Goal: Information Seeking & Learning: Learn about a topic

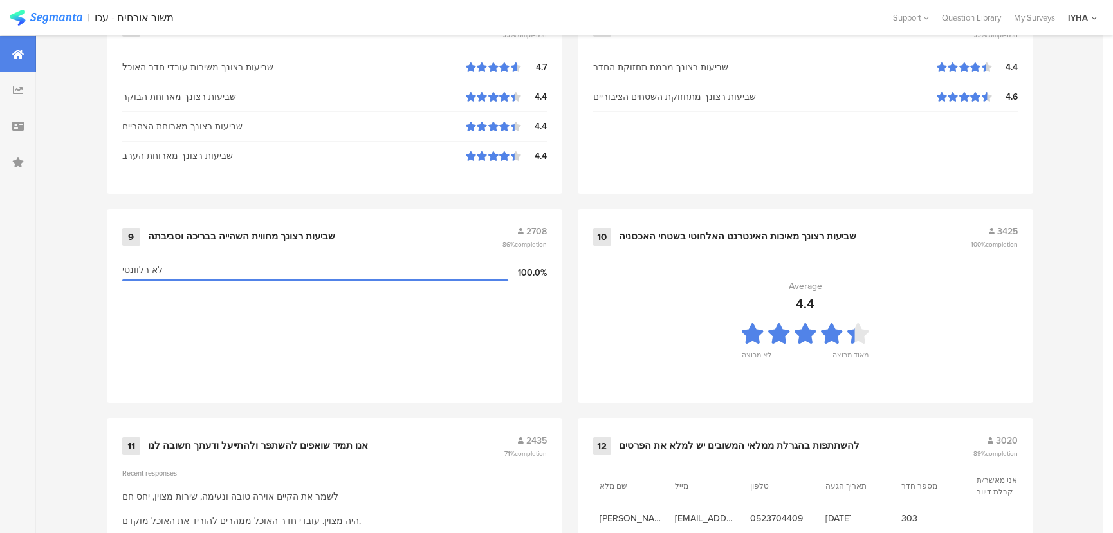
scroll to position [1352, 0]
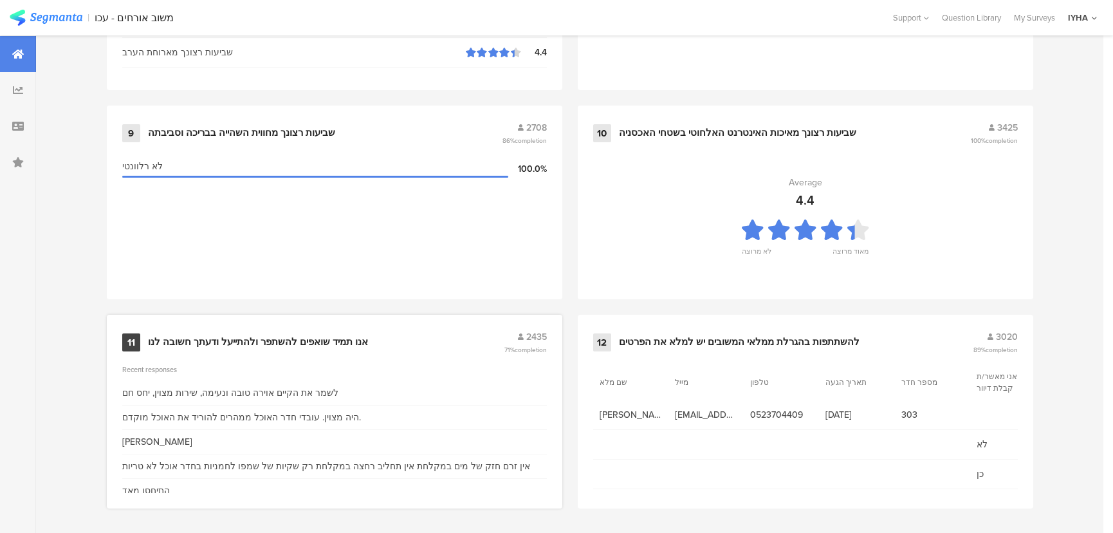
click at [206, 336] on div "אנו תמיד שואפים להשתפר ולהתייעל ודעתך חשובה לנו" at bounding box center [258, 342] width 220 height 13
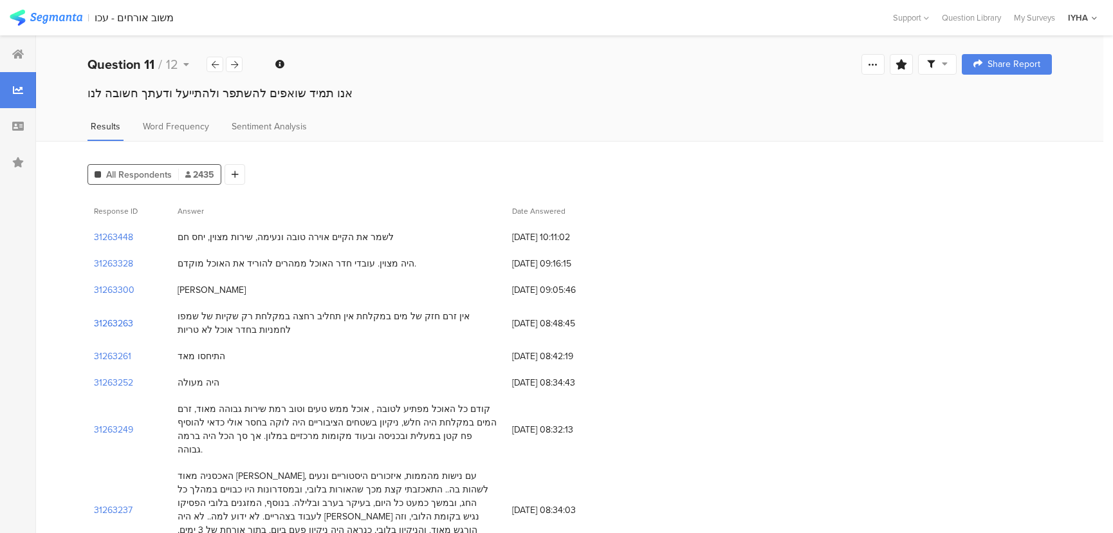
click at [119, 320] on section "31263263" at bounding box center [113, 323] width 39 height 14
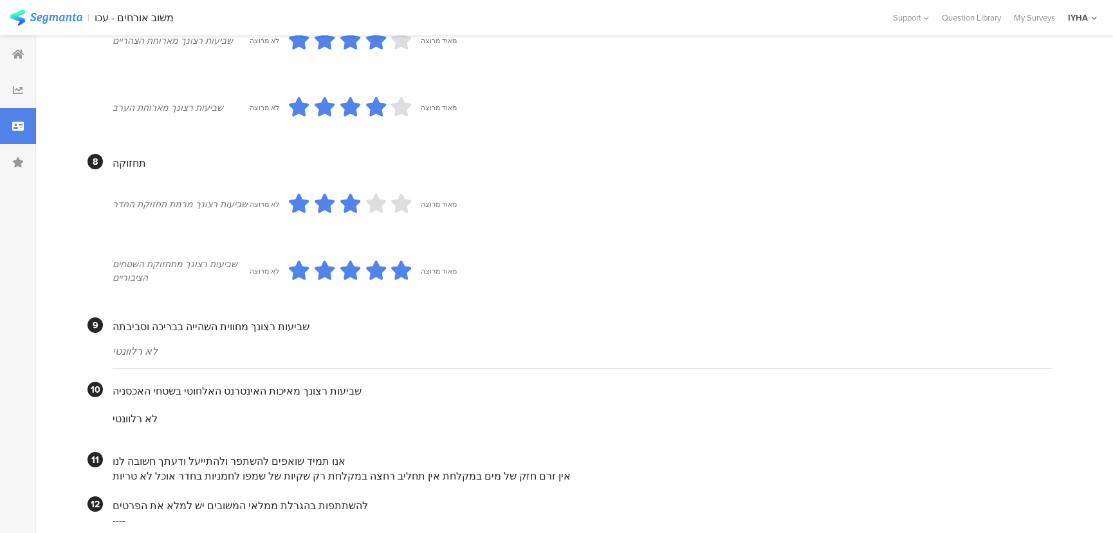
scroll to position [1038, 0]
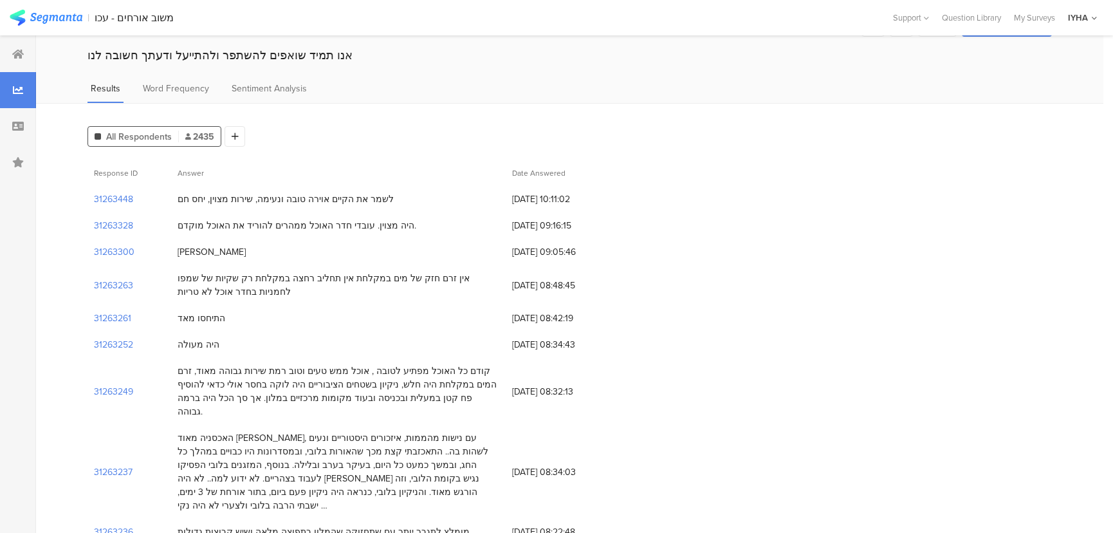
scroll to position [58, 0]
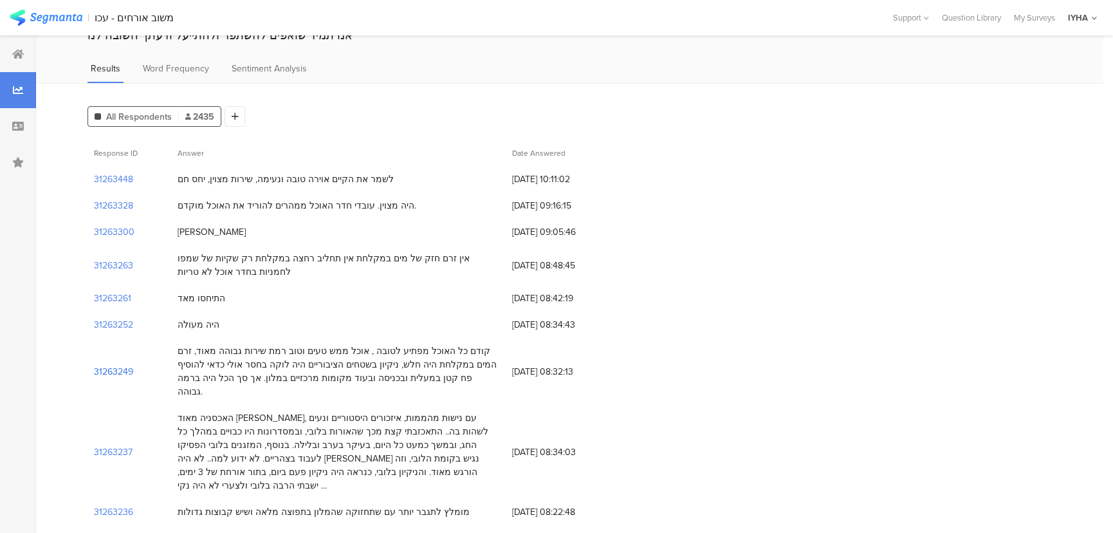
click at [121, 365] on section "31263249" at bounding box center [113, 372] width 39 height 14
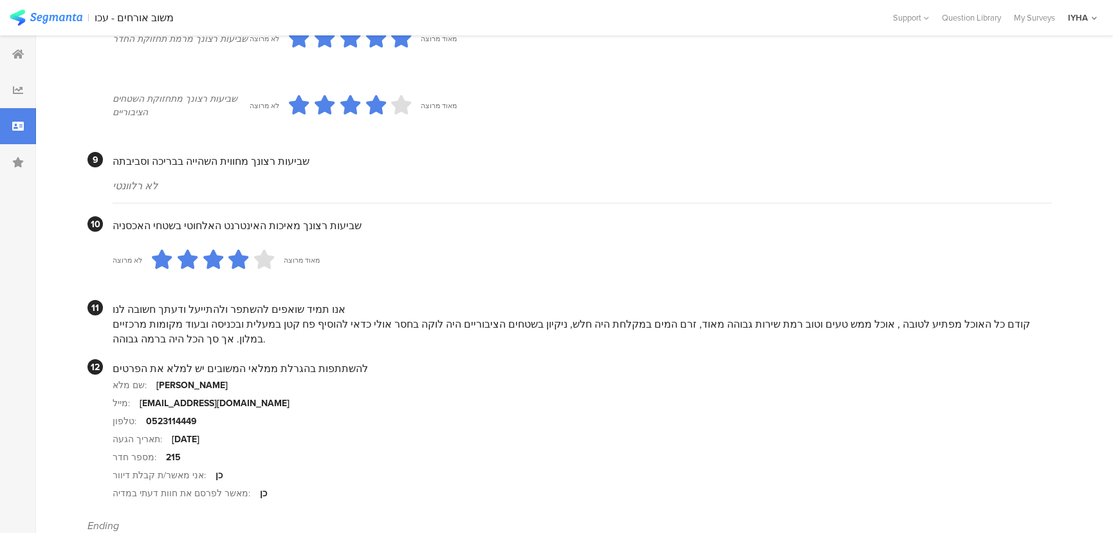
scroll to position [1190, 0]
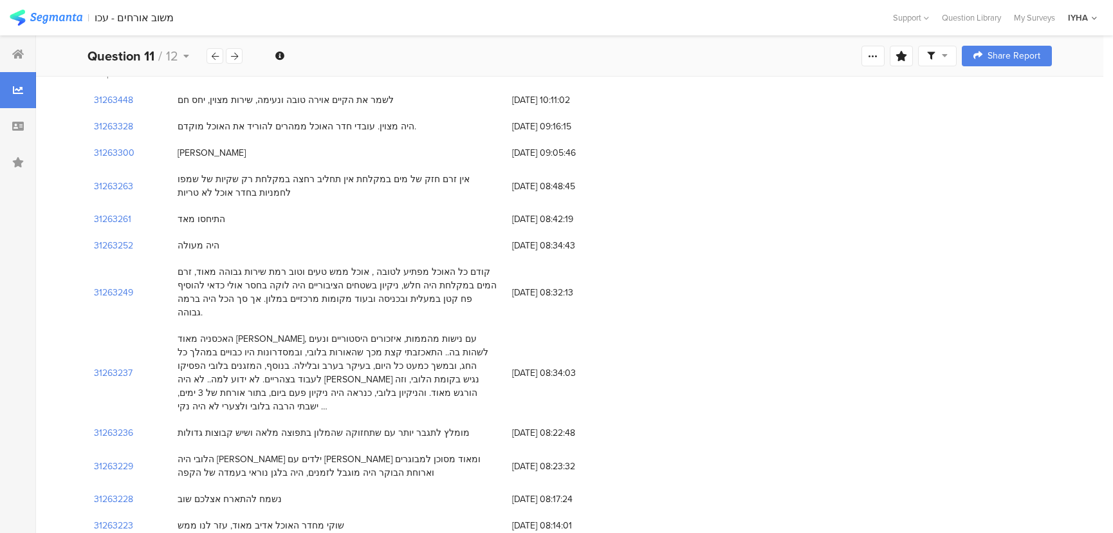
scroll to position [116, 0]
